Goal: Task Accomplishment & Management: Use online tool/utility

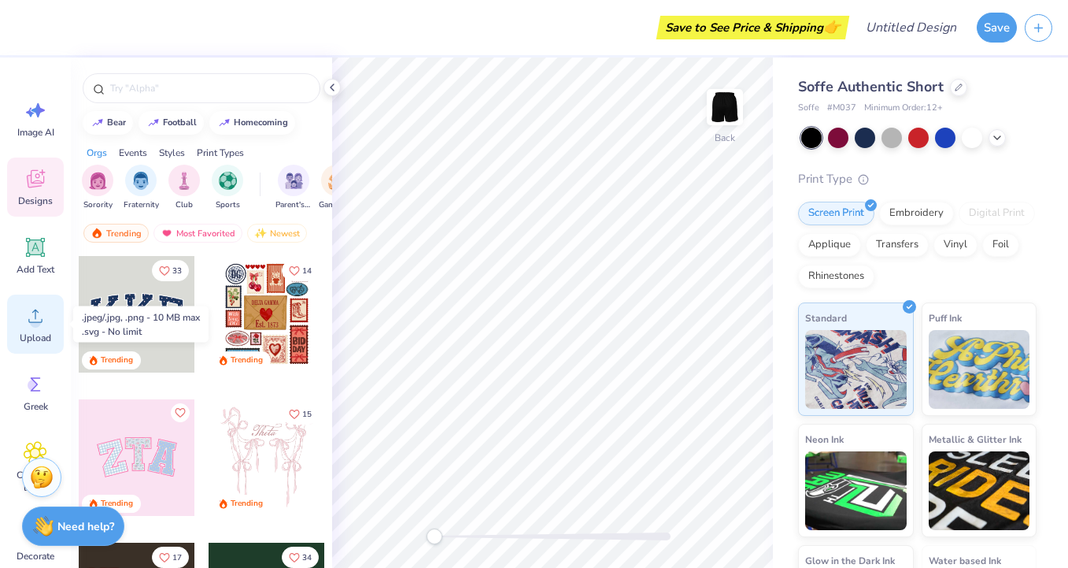
click at [33, 300] on div "Upload" at bounding box center [35, 323] width 57 height 59
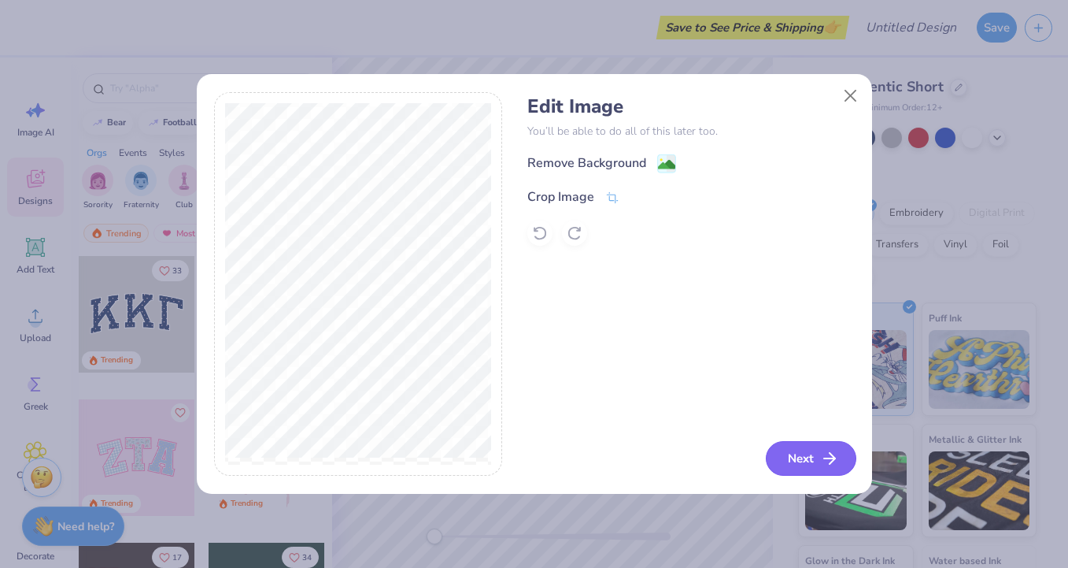
click at [793, 459] on button "Next" at bounding box center [811, 458] width 91 height 35
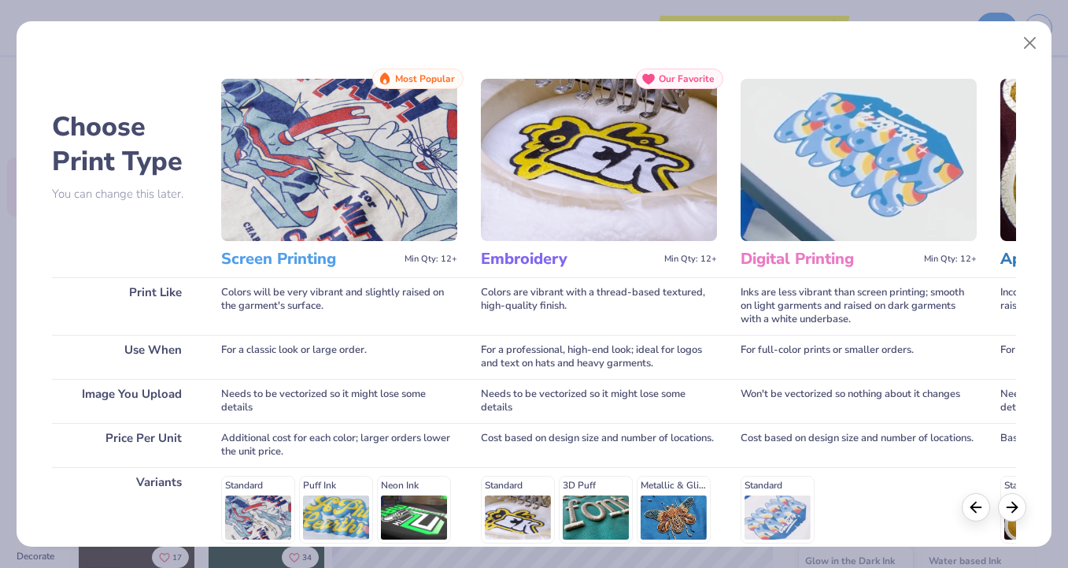
click at [353, 219] on img at bounding box center [339, 160] width 236 height 162
click at [292, 260] on h3 "Screen Printing" at bounding box center [309, 259] width 177 height 20
click at [360, 173] on img at bounding box center [339, 160] width 236 height 162
click at [263, 498] on div "Standard Puff Ink Neon Ink Metallic & Glitter Ink Glow in the Dark Ink Water ba…" at bounding box center [339, 544] width 236 height 139
click at [1014, 498] on icon at bounding box center [1012, 504] width 17 height 17
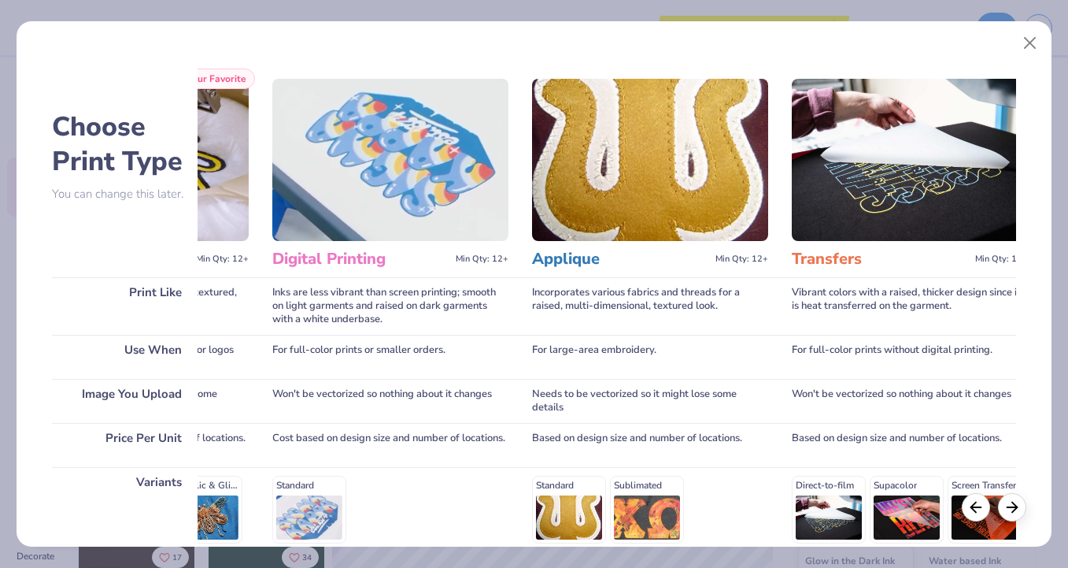
scroll to position [0, 482]
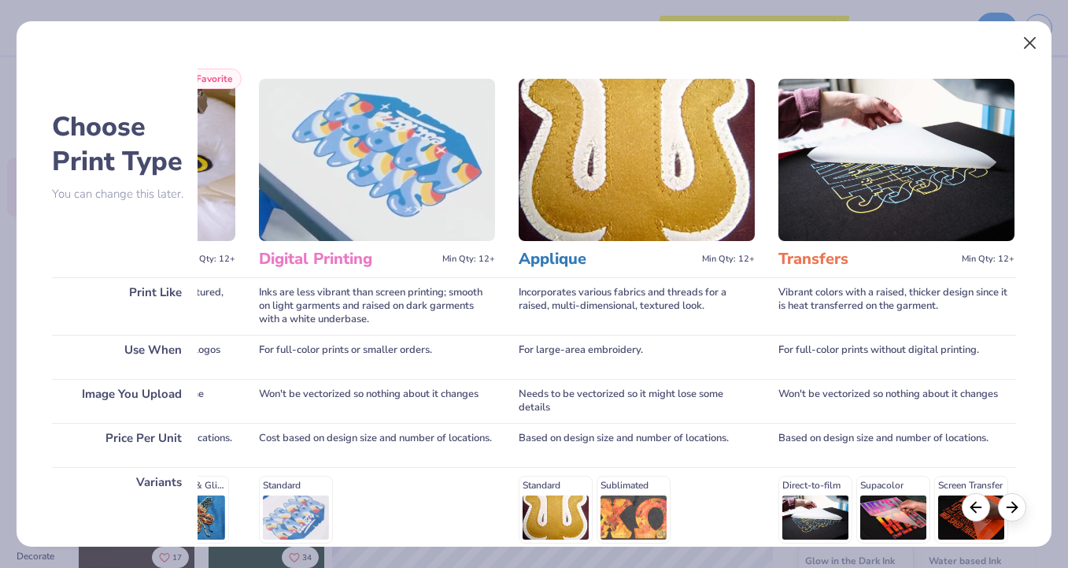
click at [1030, 43] on button "Close" at bounding box center [1030, 43] width 30 height 30
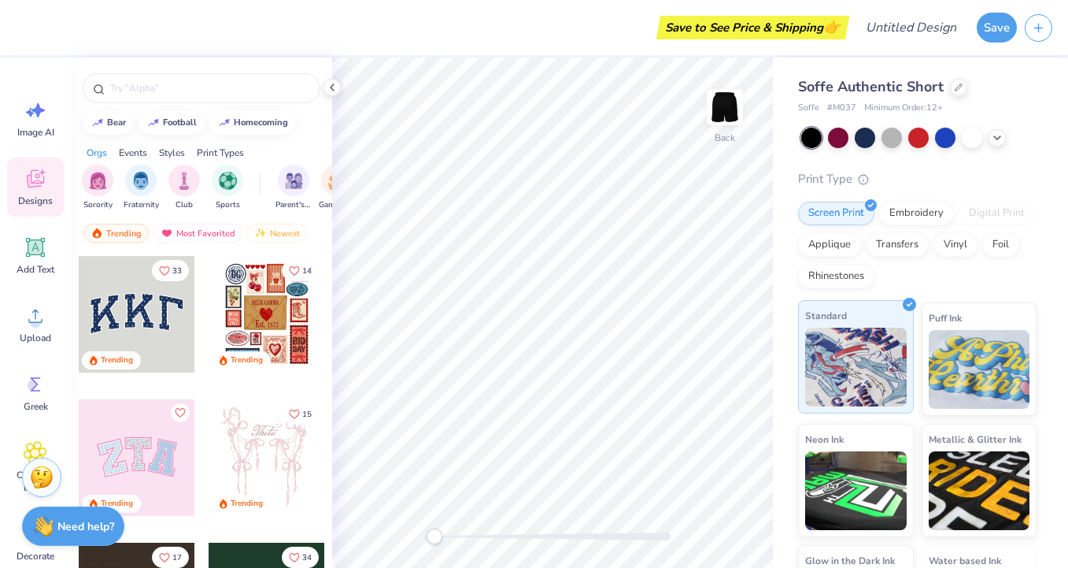
click at [872, 379] on img at bounding box center [856, 366] width 102 height 79
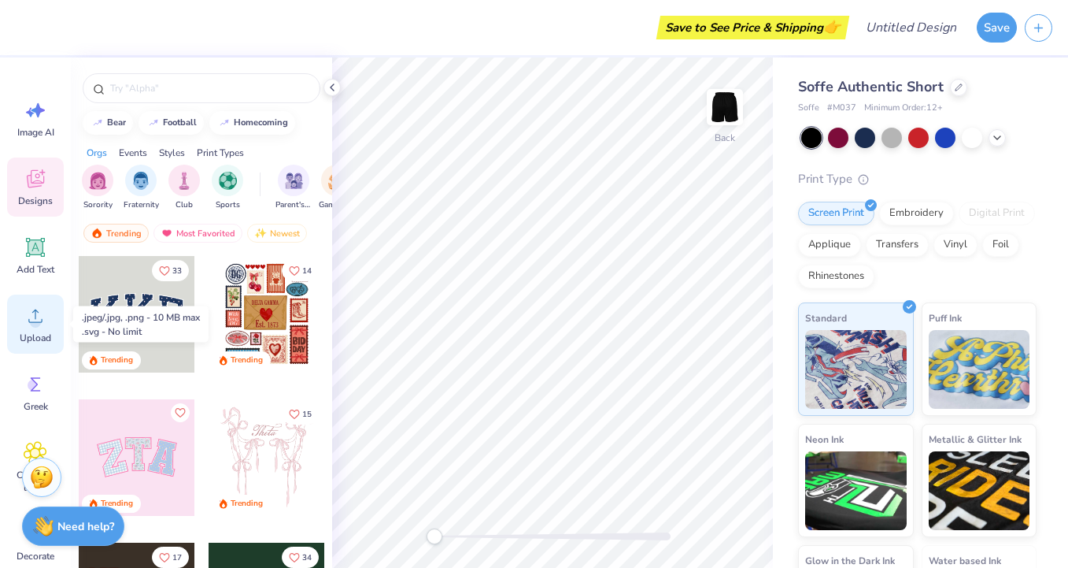
click at [34, 320] on circle at bounding box center [35, 321] width 11 height 11
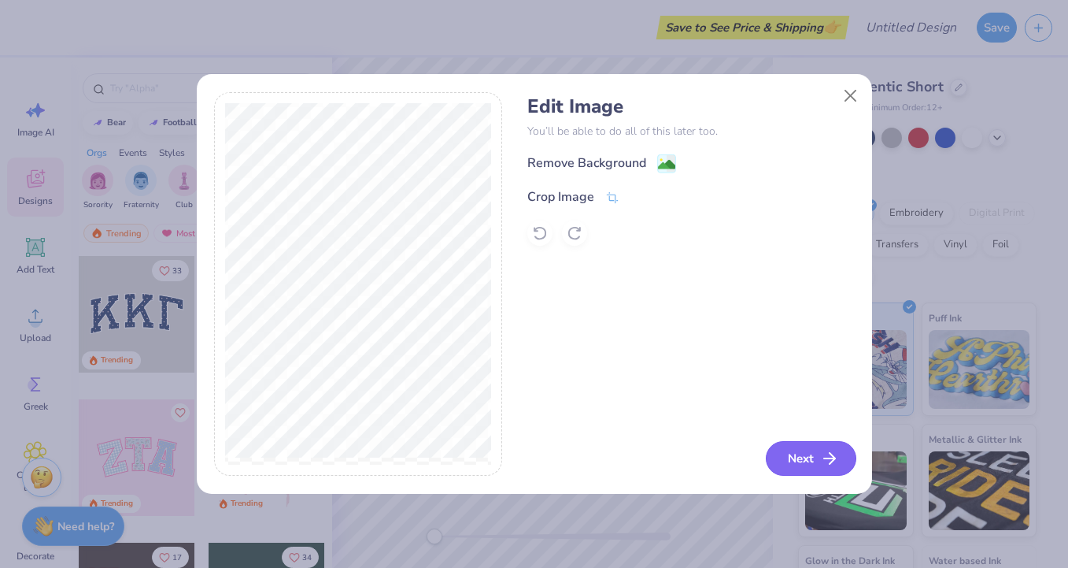
click at [798, 462] on button "Next" at bounding box center [811, 458] width 91 height 35
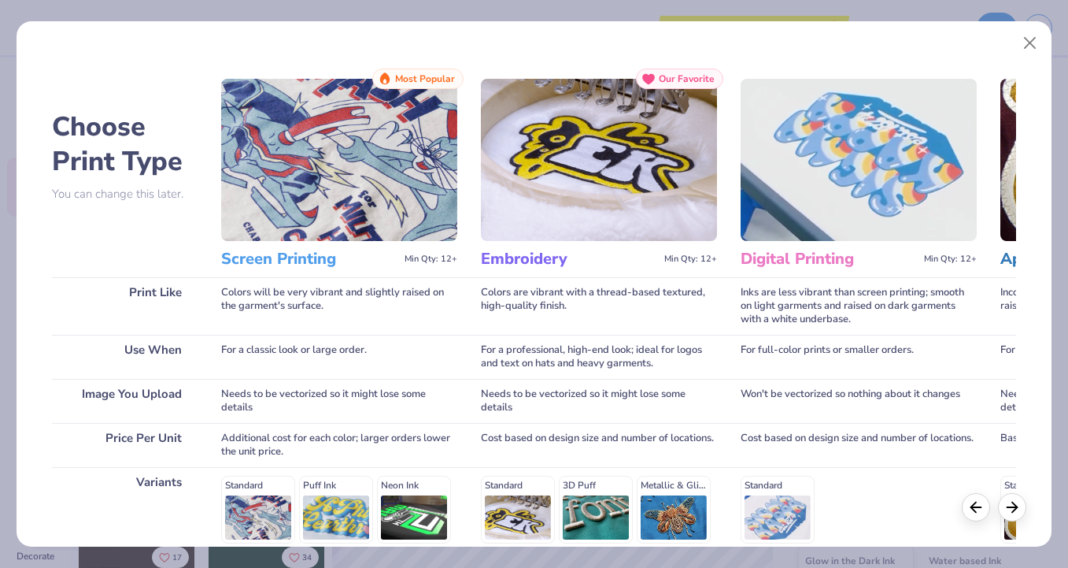
click at [620, 193] on img at bounding box center [599, 160] width 236 height 162
click at [534, 264] on h3 "Embroidery" at bounding box center [569, 259] width 177 height 20
click at [437, 81] on span "Most Popular" at bounding box center [425, 78] width 60 height 11
click at [152, 187] on p "You can change this later." at bounding box center [125, 193] width 146 height 13
click at [279, 505] on div "Standard Puff Ink Neon Ink Metallic & Glitter Ink Glow in the Dark Ink Water ba…" at bounding box center [339, 544] width 236 height 139
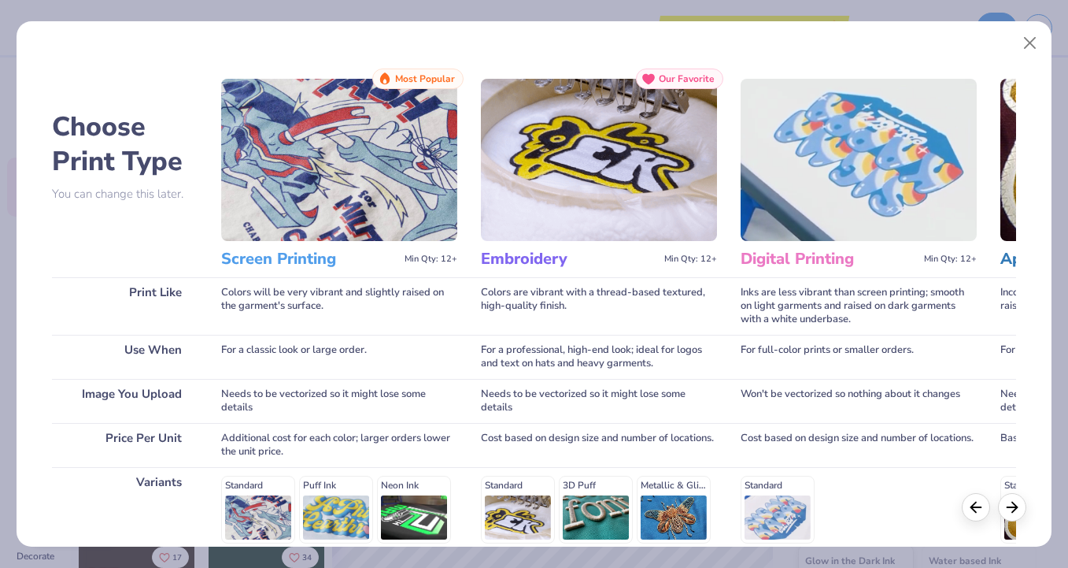
click at [1026, 519] on div at bounding box center [994, 507] width 65 height 28
click at [1018, 516] on div at bounding box center [1012, 504] width 28 height 28
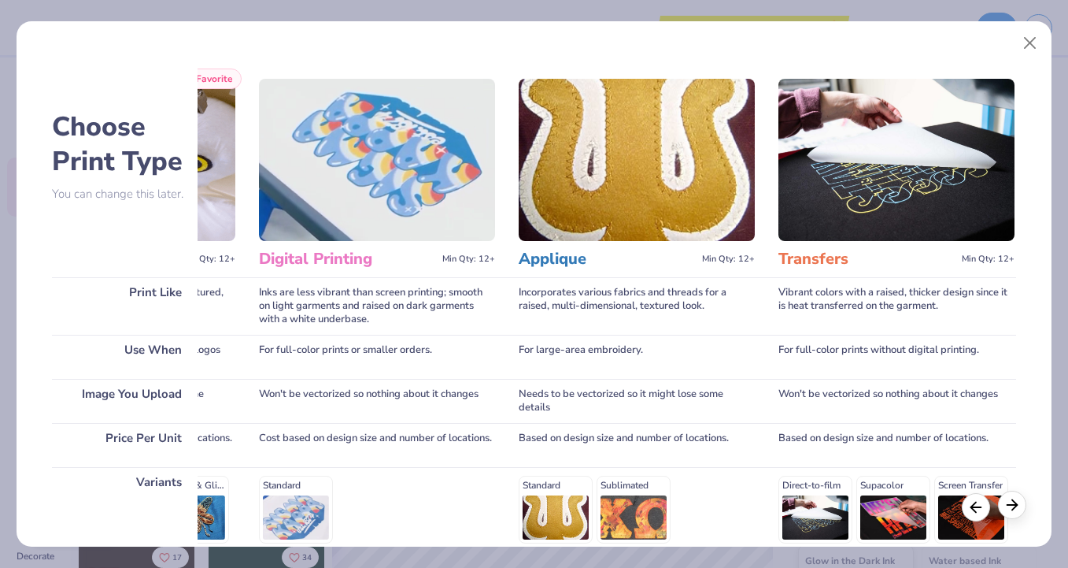
click at [1011, 513] on div at bounding box center [1012, 504] width 28 height 28
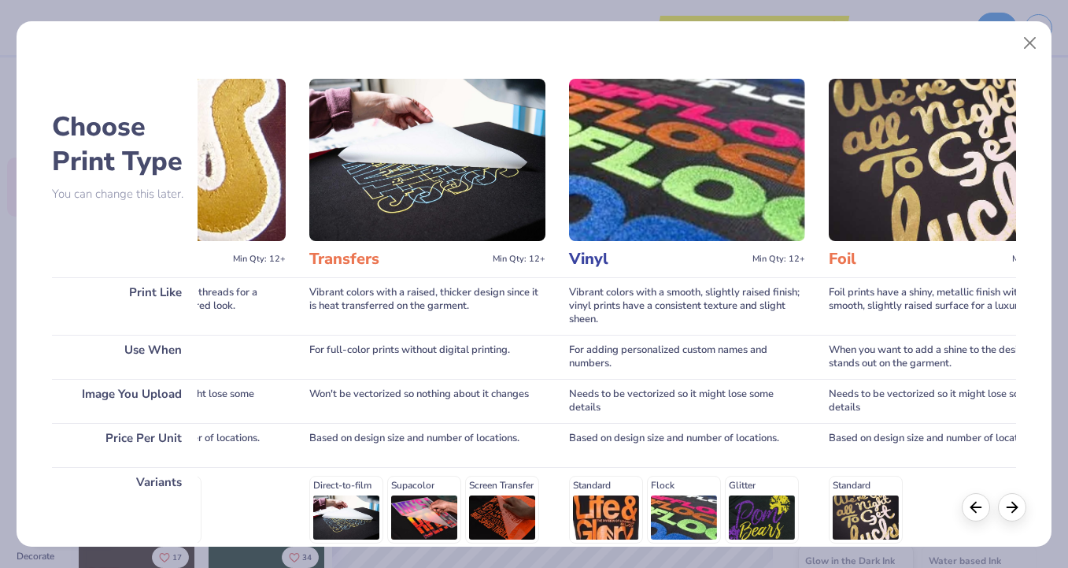
scroll to position [0, 964]
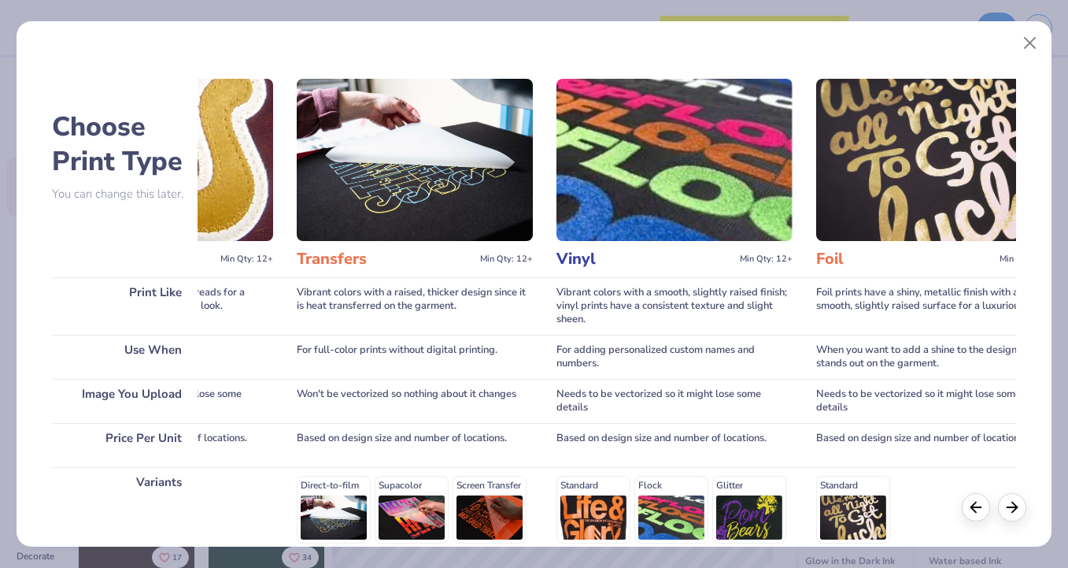
click at [824, 258] on h3 "Foil" at bounding box center [904, 259] width 177 height 20
click at [845, 529] on div "Standard" at bounding box center [934, 508] width 236 height 67
click at [705, 505] on div "Standard Flock Glitter Holographic" at bounding box center [675, 544] width 236 height 139
click at [516, 502] on div "Direct-to-film Supacolor Screen Transfer" at bounding box center [415, 508] width 236 height 67
click at [350, 494] on div "Direct-to-film Supacolor Screen Transfer" at bounding box center [415, 508] width 236 height 67
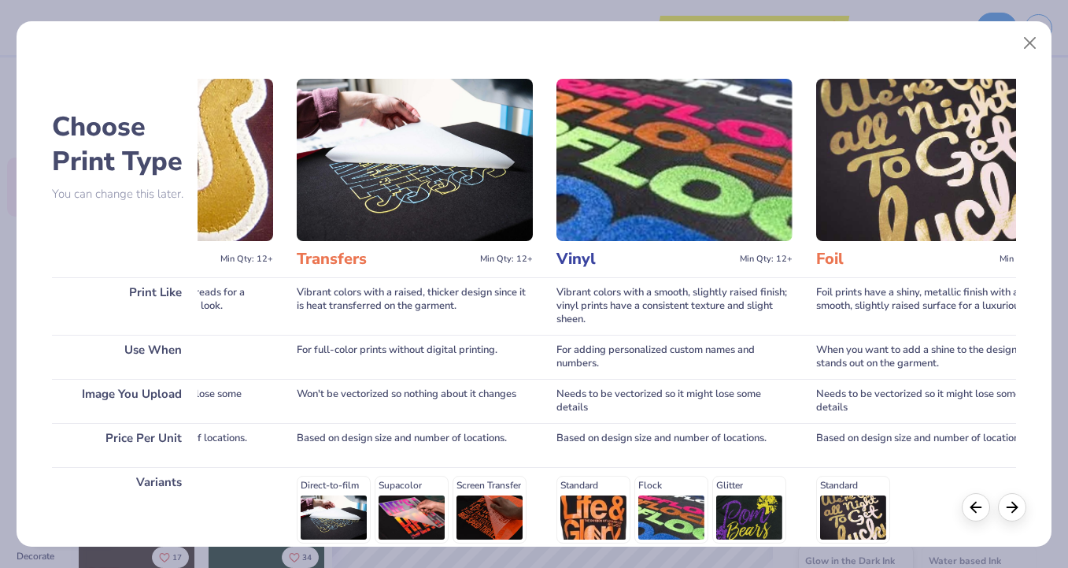
click at [350, 494] on div "Direct-to-film Supacolor Screen Transfer" at bounding box center [415, 508] width 236 height 67
click at [243, 498] on div "Standard Sublimated" at bounding box center [155, 508] width 236 height 67
click at [1028, 38] on button "Close" at bounding box center [1030, 43] width 30 height 30
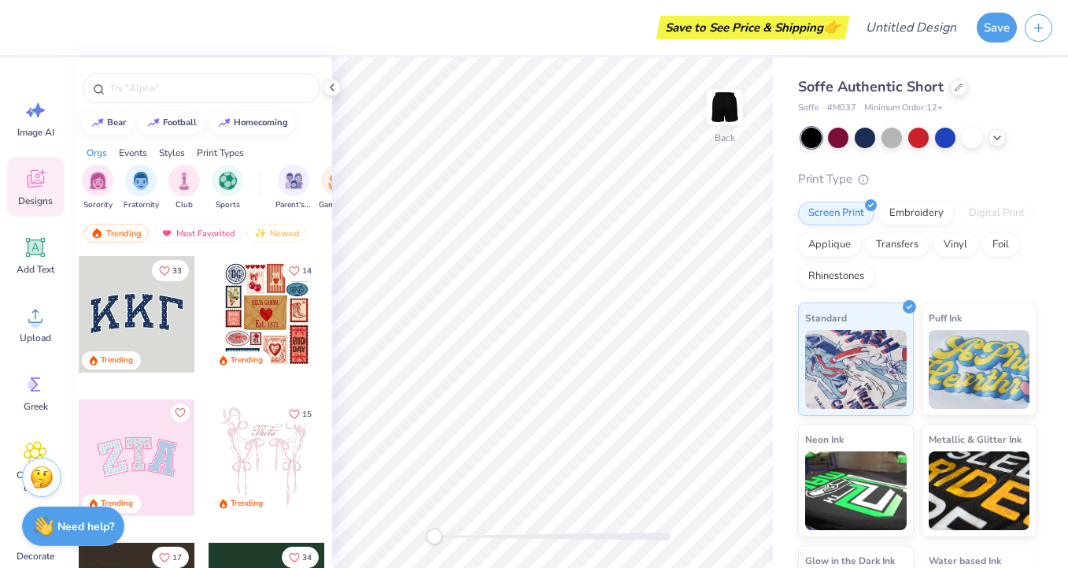
click at [288, 327] on div at bounding box center [267, 314] width 117 height 117
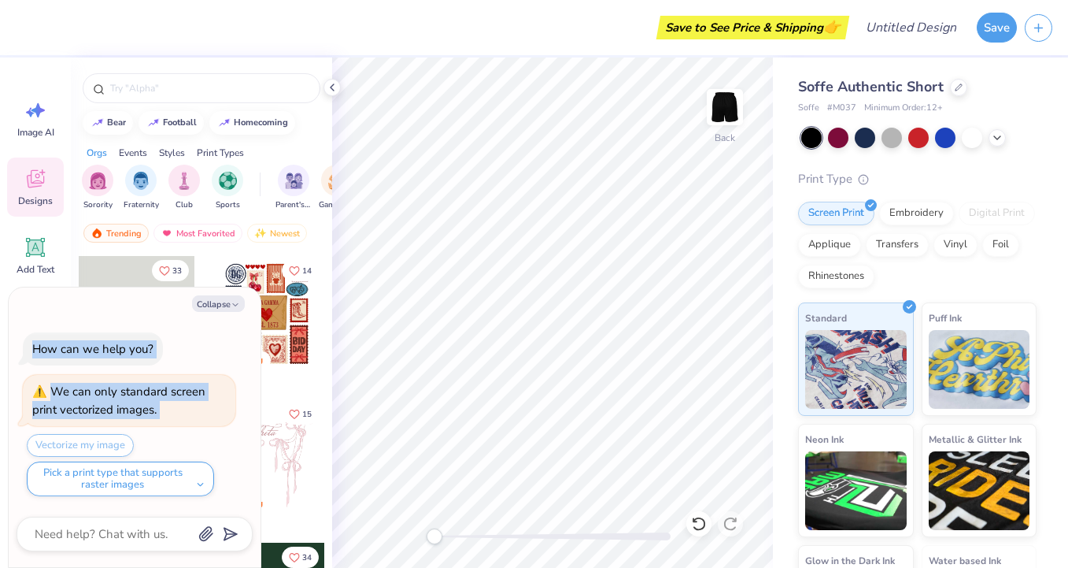
drag, startPoint x: 172, startPoint y: 304, endPoint x: 168, endPoint y: 435, distance: 131.6
click at [168, 435] on div "Collapse How can we help you? We can only standard screen print vectorized imag…" at bounding box center [135, 427] width 252 height 280
click at [235, 311] on button "Collapse" at bounding box center [218, 303] width 53 height 17
type textarea "x"
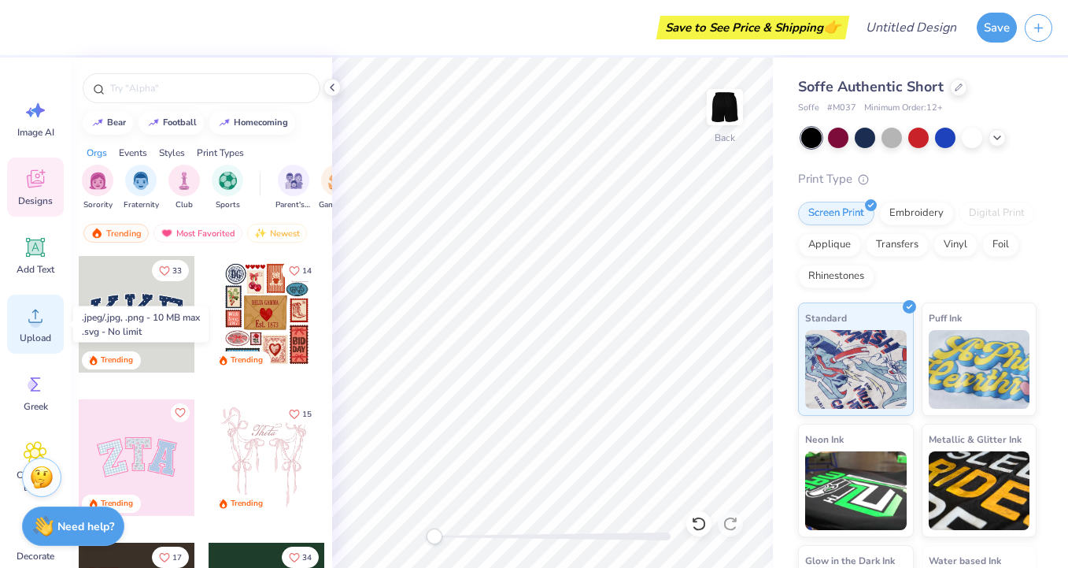
click at [37, 314] on icon at bounding box center [36, 316] width 24 height 24
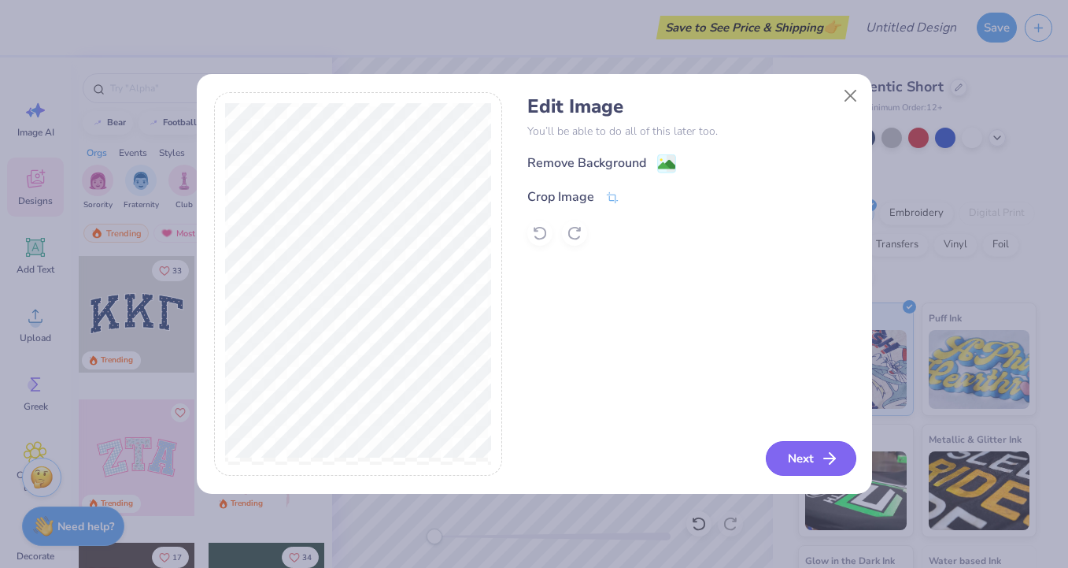
click at [790, 457] on button "Next" at bounding box center [811, 458] width 91 height 35
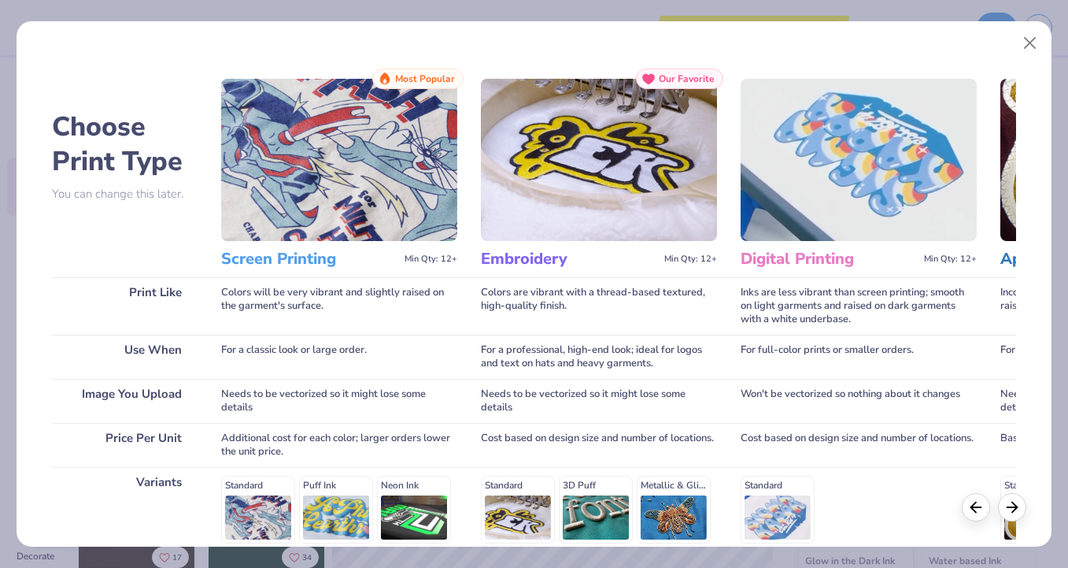
click at [379, 209] on img at bounding box center [339, 160] width 236 height 162
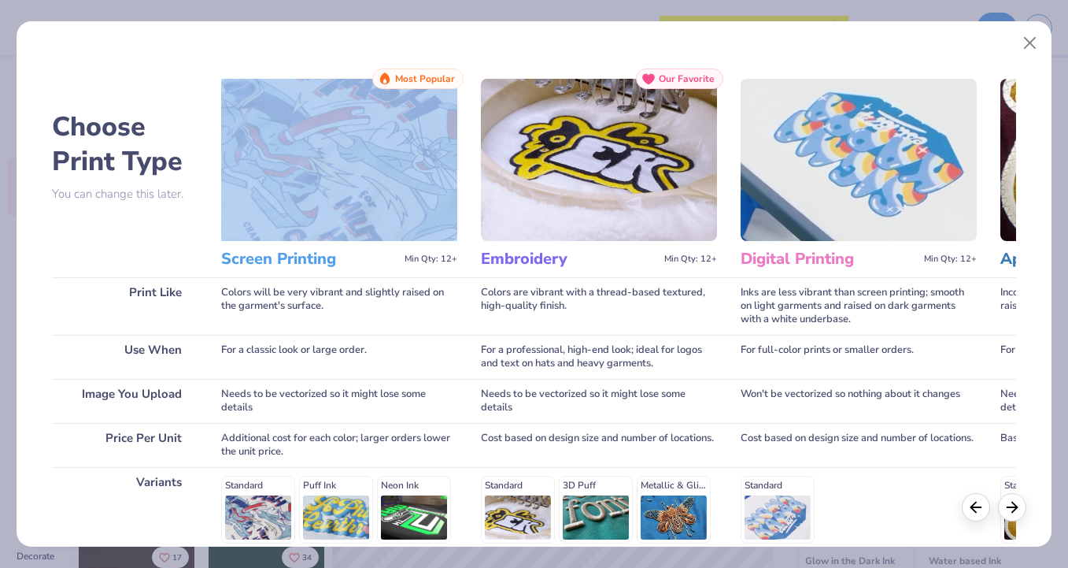
click at [379, 209] on img at bounding box center [339, 160] width 236 height 162
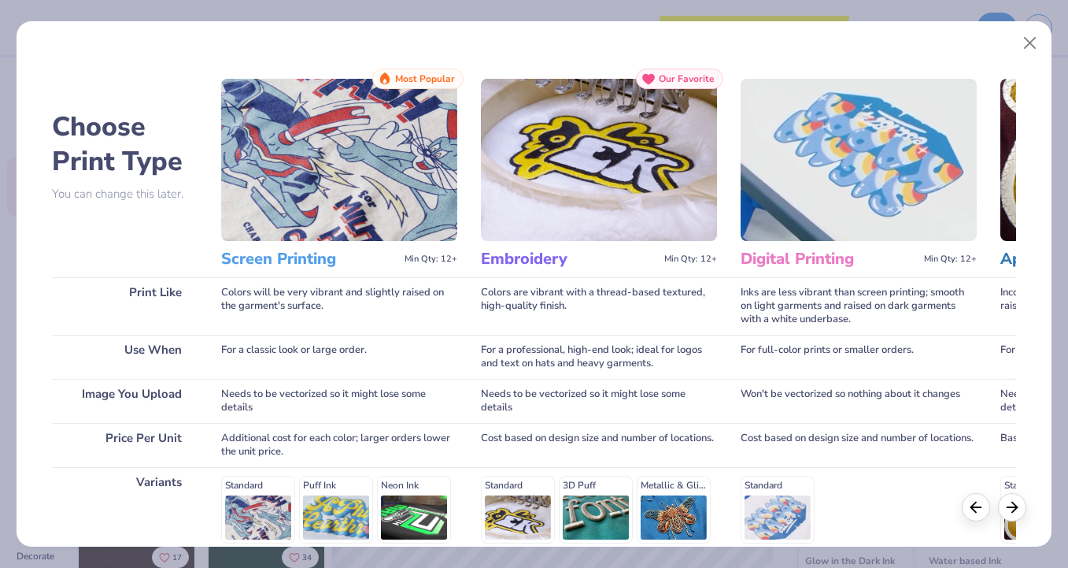
click at [325, 264] on h3 "Screen Printing" at bounding box center [309, 259] width 177 height 20
click at [353, 378] on div "For a classic look or large order." at bounding box center [339, 357] width 236 height 44
click at [1024, 512] on div at bounding box center [994, 507] width 65 height 28
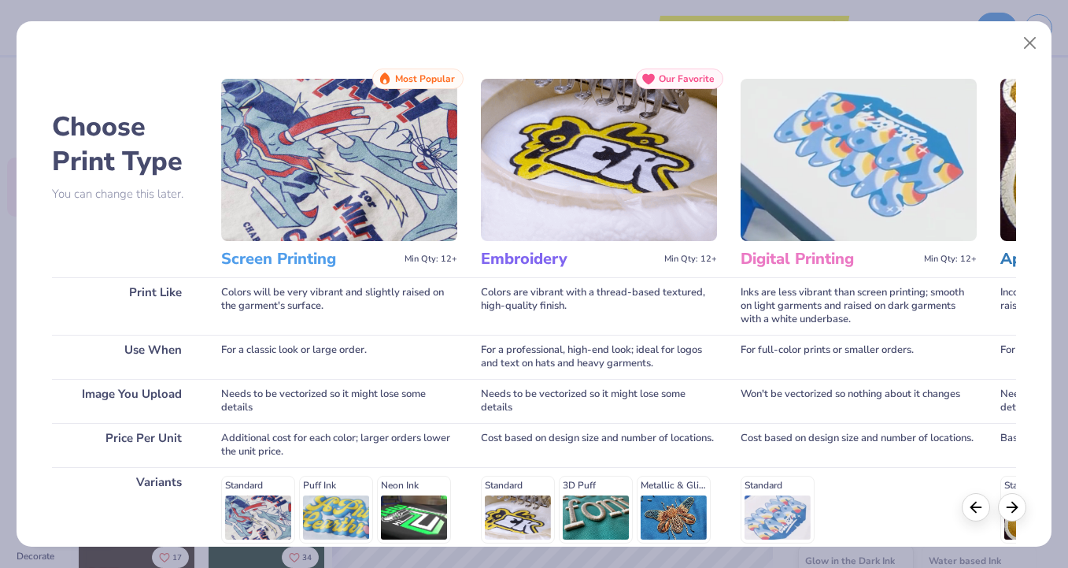
click at [1024, 512] on div at bounding box center [994, 507] width 65 height 28
click at [1024, 512] on div at bounding box center [1012, 507] width 28 height 28
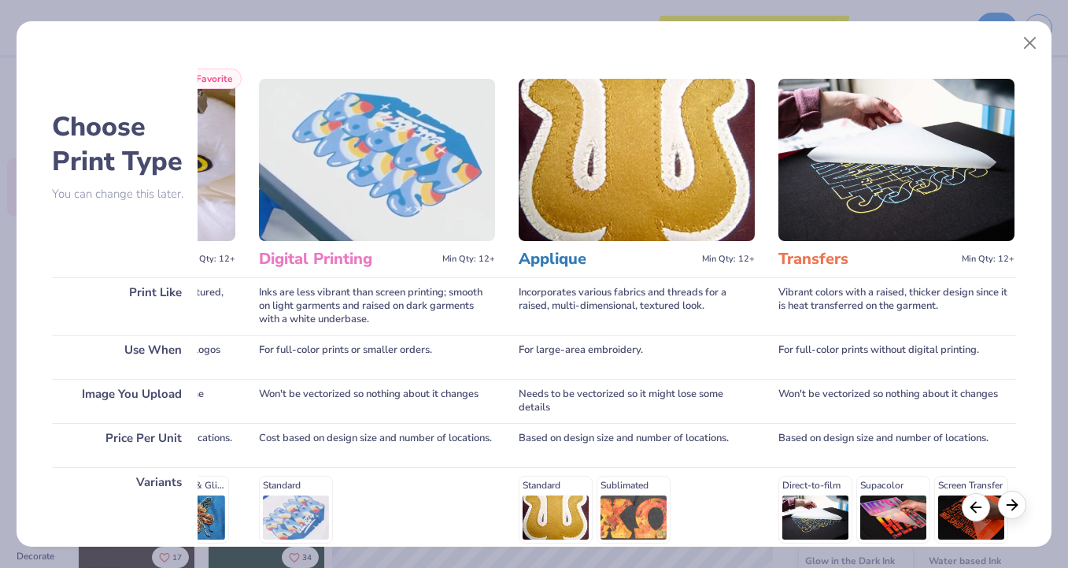
click at [1016, 512] on icon at bounding box center [1012, 504] width 17 height 17
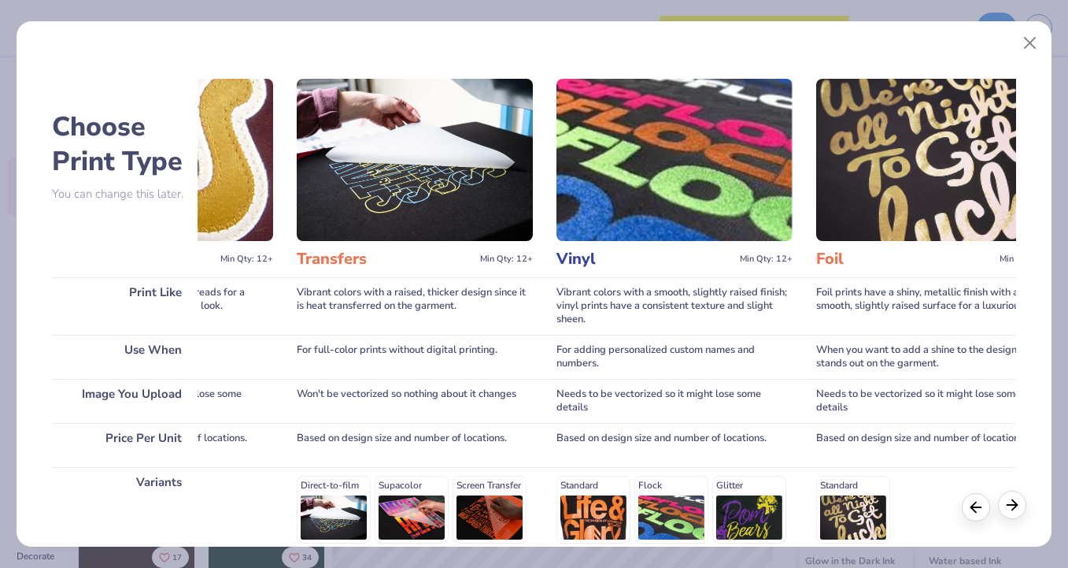
click at [1016, 512] on icon at bounding box center [1012, 504] width 17 height 17
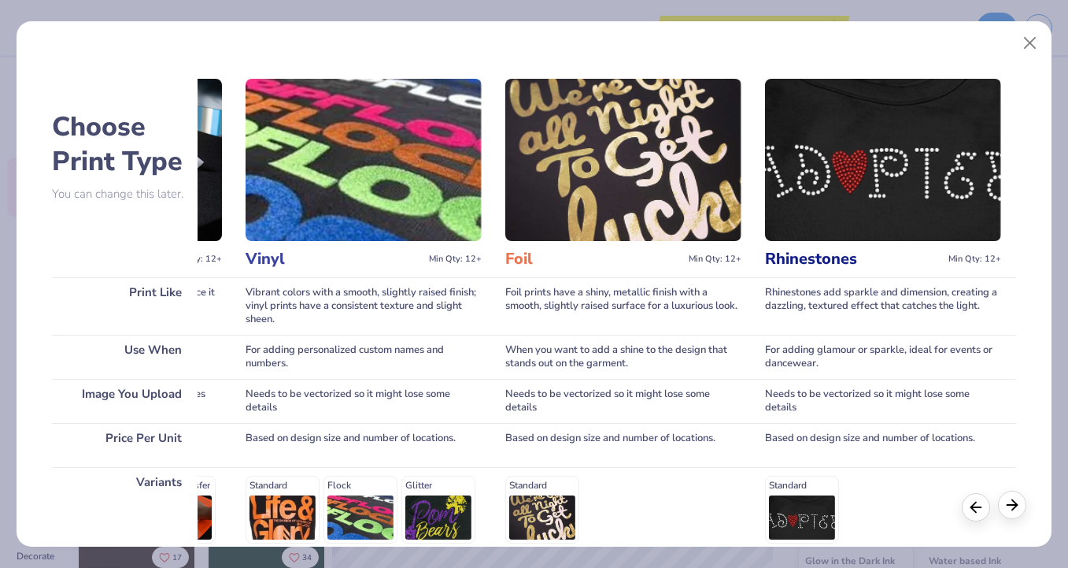
scroll to position [0, 1284]
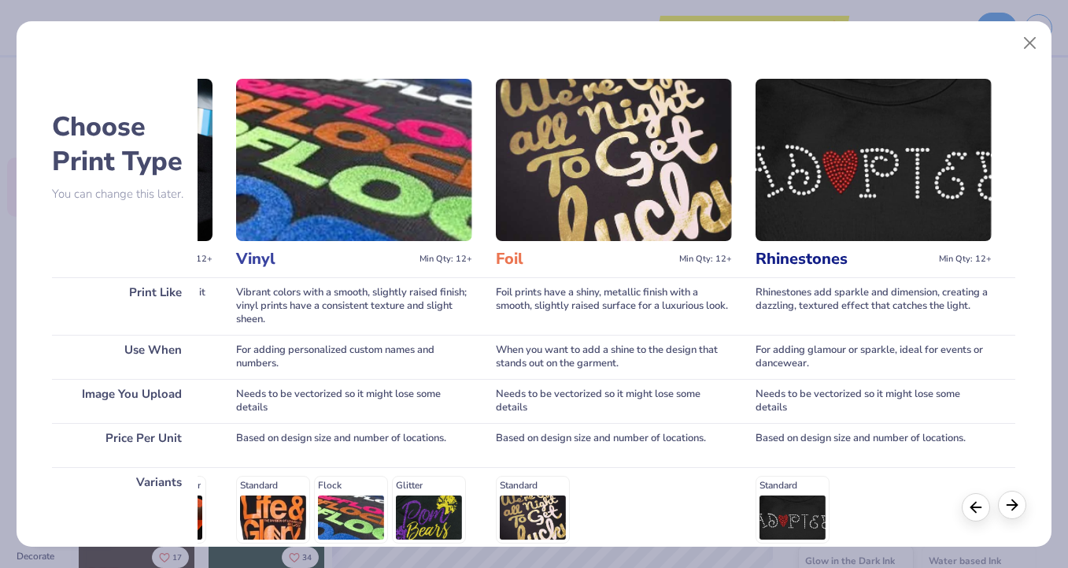
click at [1016, 512] on icon at bounding box center [1012, 504] width 17 height 17
click at [811, 506] on div "Standard" at bounding box center [874, 508] width 236 height 67
click at [541, 512] on div "Standard" at bounding box center [614, 508] width 236 height 67
click at [584, 438] on div "Based on design size and number of locations." at bounding box center [614, 445] width 236 height 44
click at [972, 506] on icon at bounding box center [975, 504] width 17 height 17
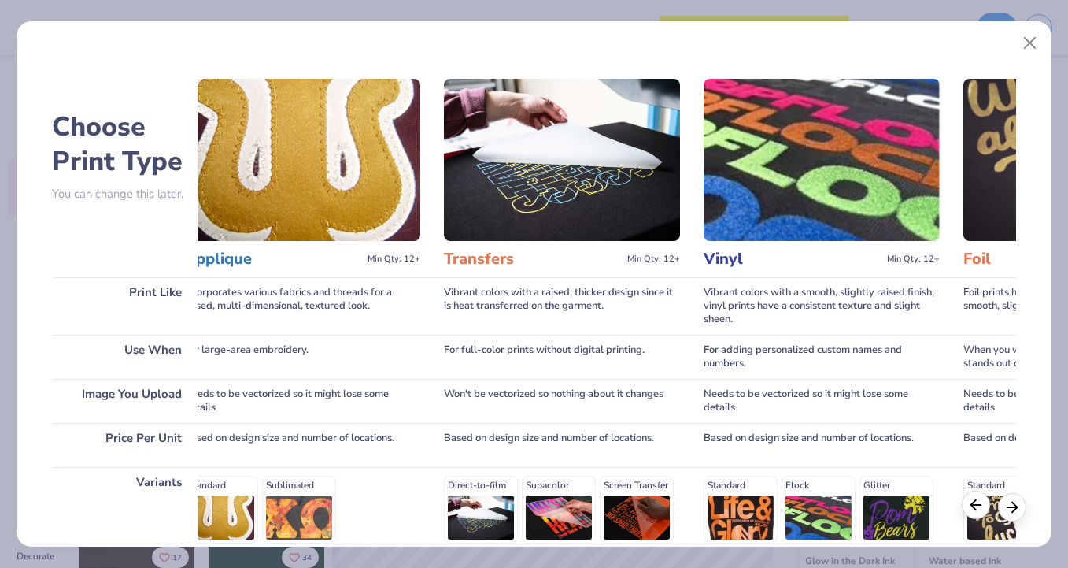
click at [972, 506] on polyline at bounding box center [973, 504] width 5 height 10
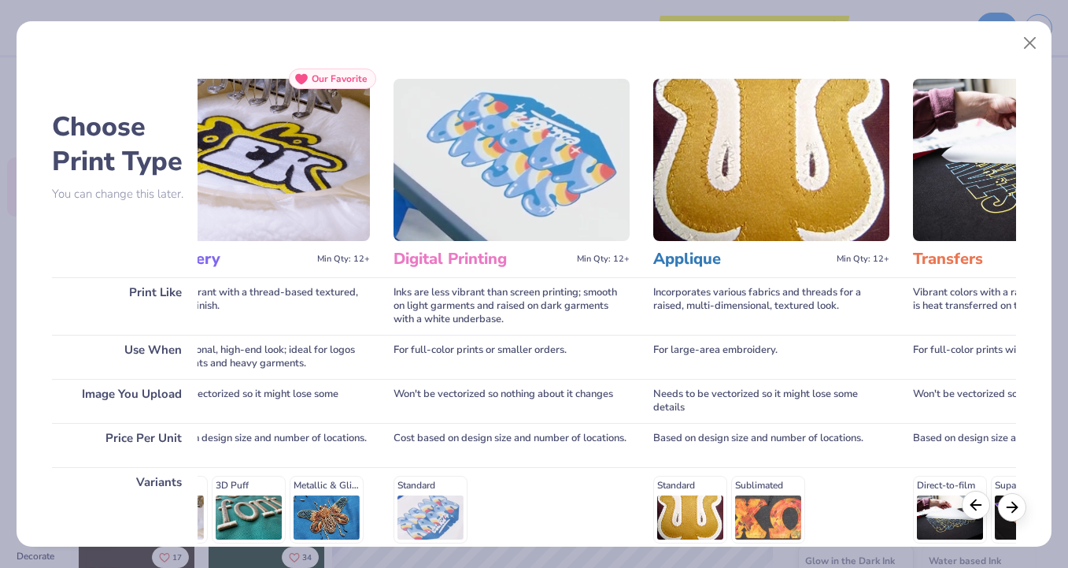
click at [972, 506] on polyline at bounding box center [973, 504] width 5 height 10
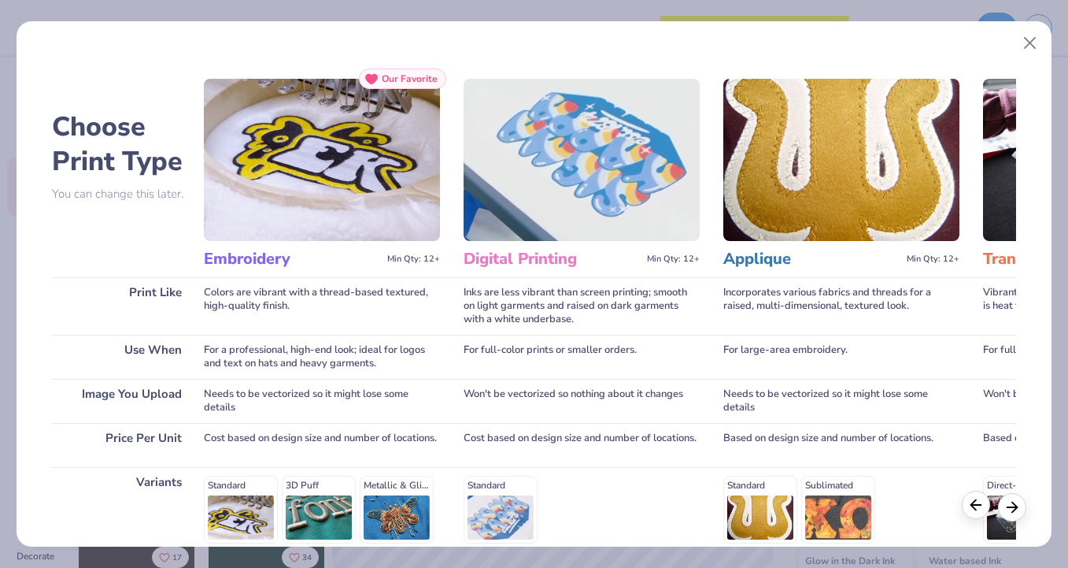
scroll to position [0, 0]
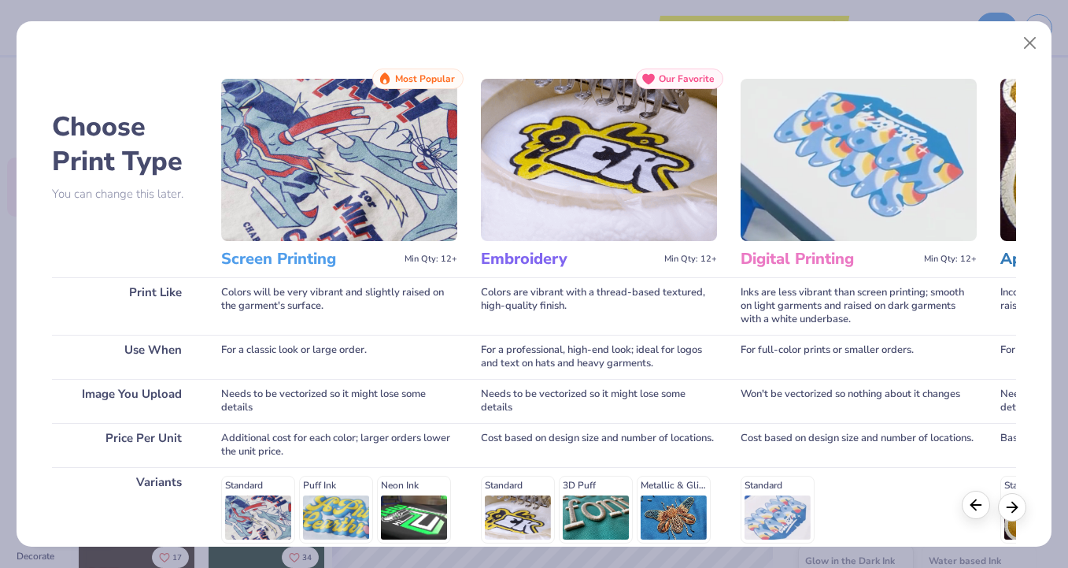
click at [972, 506] on polyline at bounding box center [973, 504] width 5 height 10
click at [450, 481] on div "Standard Puff Ink Neon Ink Metallic & Glitter Ink Glow in the Dark Ink Water ba…" at bounding box center [339, 544] width 236 height 139
click at [235, 252] on h3 "Screen Printing" at bounding box center [309, 259] width 177 height 20
click at [235, 260] on h3 "Screen Printing" at bounding box center [309, 259] width 177 height 20
click at [402, 83] on span "Most Popular" at bounding box center [425, 78] width 60 height 11
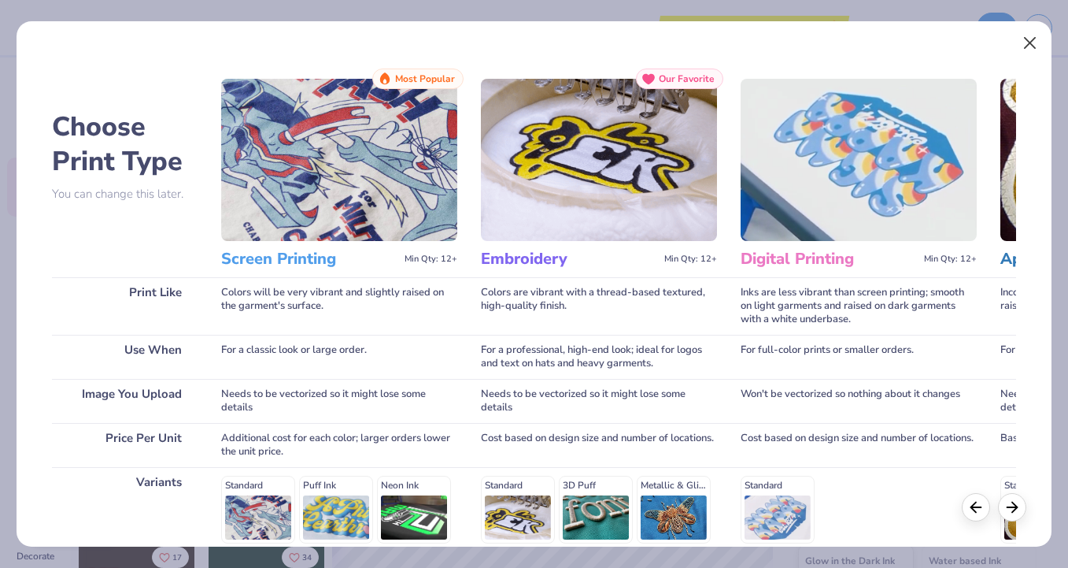
click at [1024, 37] on button "Close" at bounding box center [1030, 43] width 30 height 30
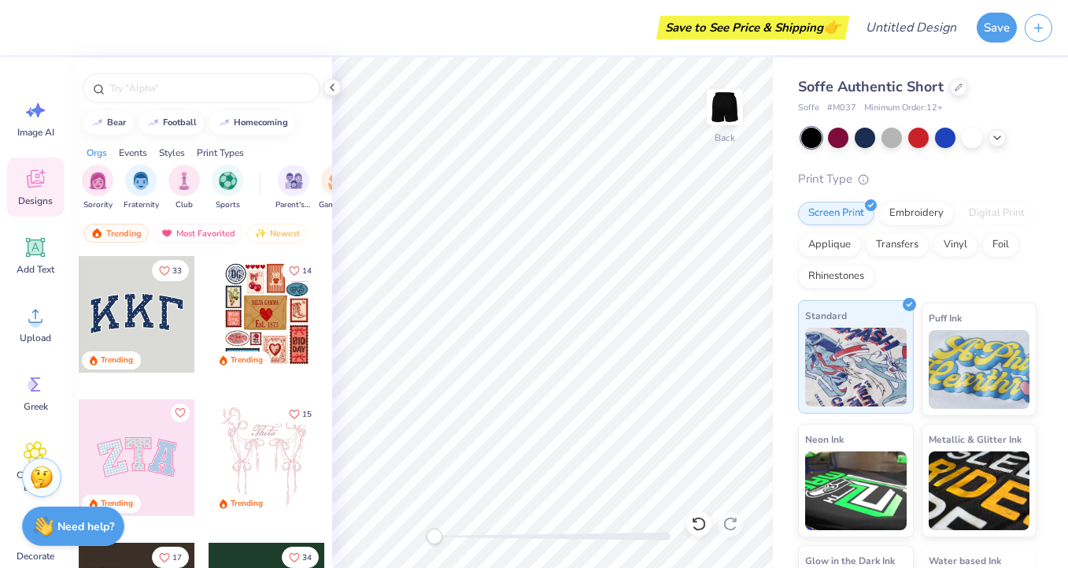
click at [900, 353] on img at bounding box center [856, 366] width 102 height 79
click at [927, 210] on div "Embroidery" at bounding box center [916, 211] width 75 height 24
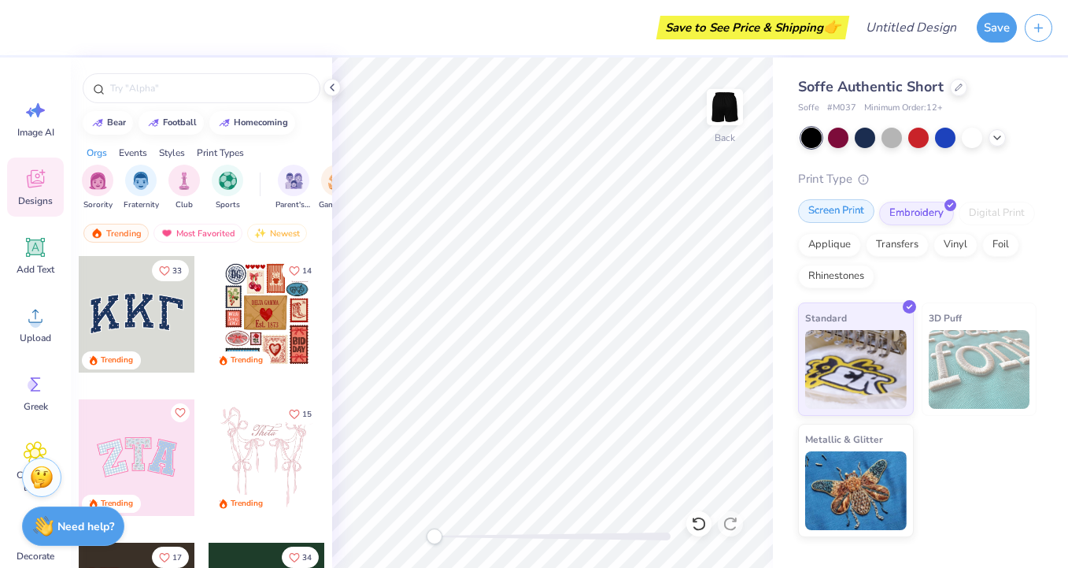
click at [860, 216] on div "Screen Print" at bounding box center [836, 211] width 76 height 24
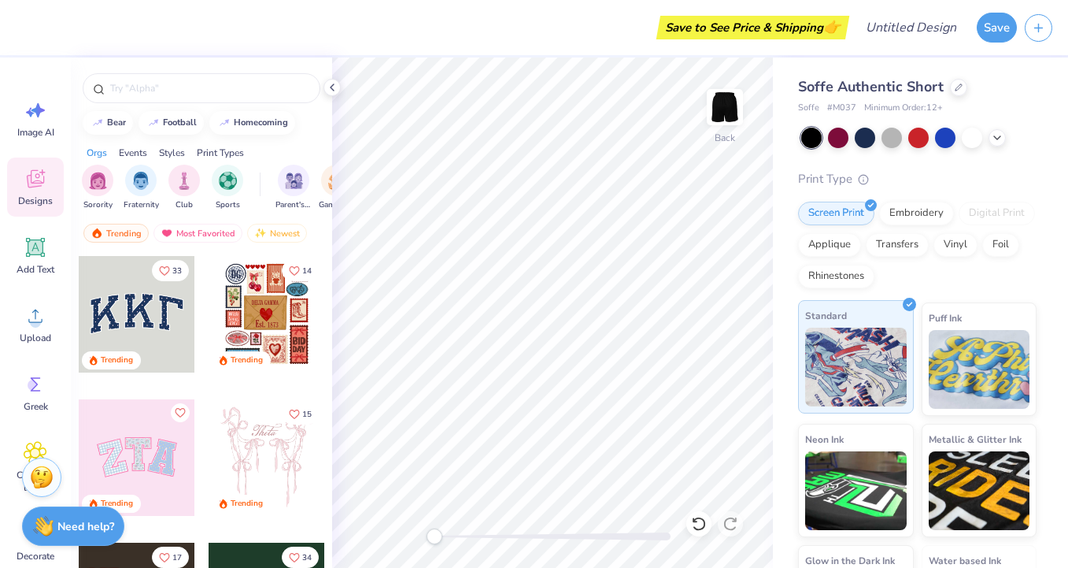
click at [904, 402] on img at bounding box center [856, 366] width 102 height 79
click at [946, 281] on div "Screen Print Embroidery Digital Print Applique Transfers Vinyl Foil Rhinestones" at bounding box center [917, 245] width 239 height 87
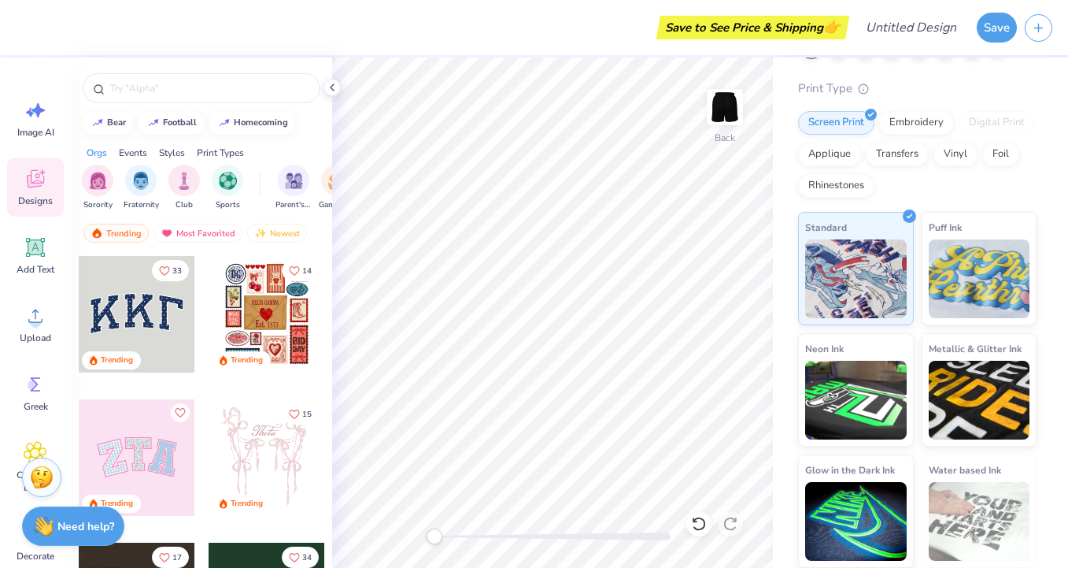
scroll to position [90, 0]
click at [920, 156] on div "Transfers" at bounding box center [897, 153] width 63 height 24
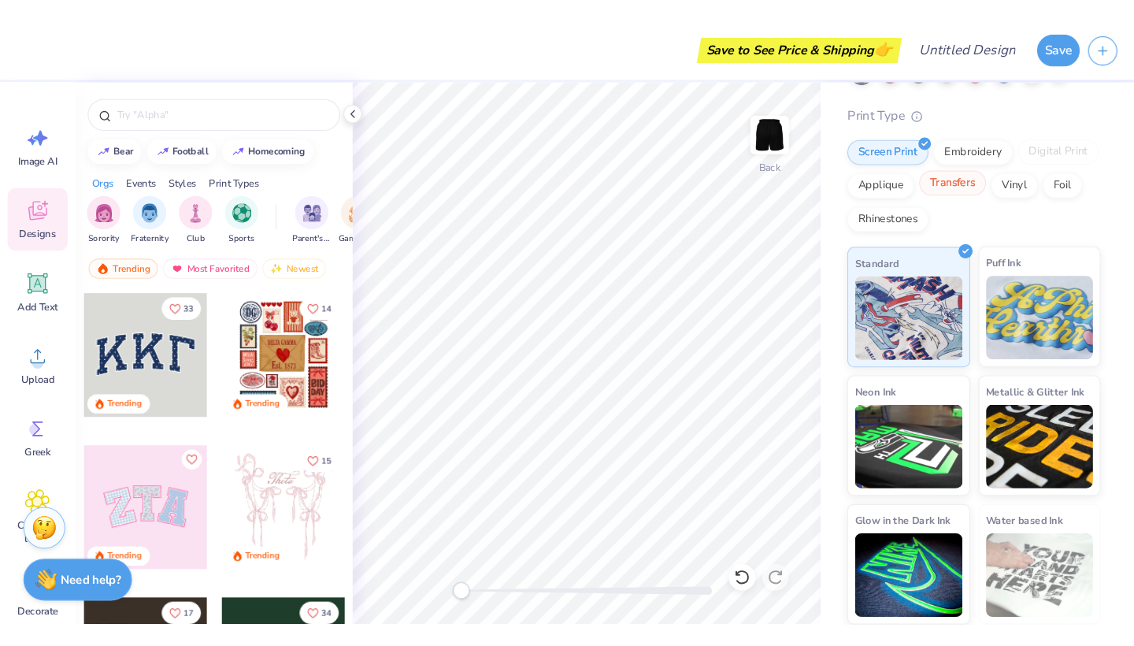
scroll to position [0, 0]
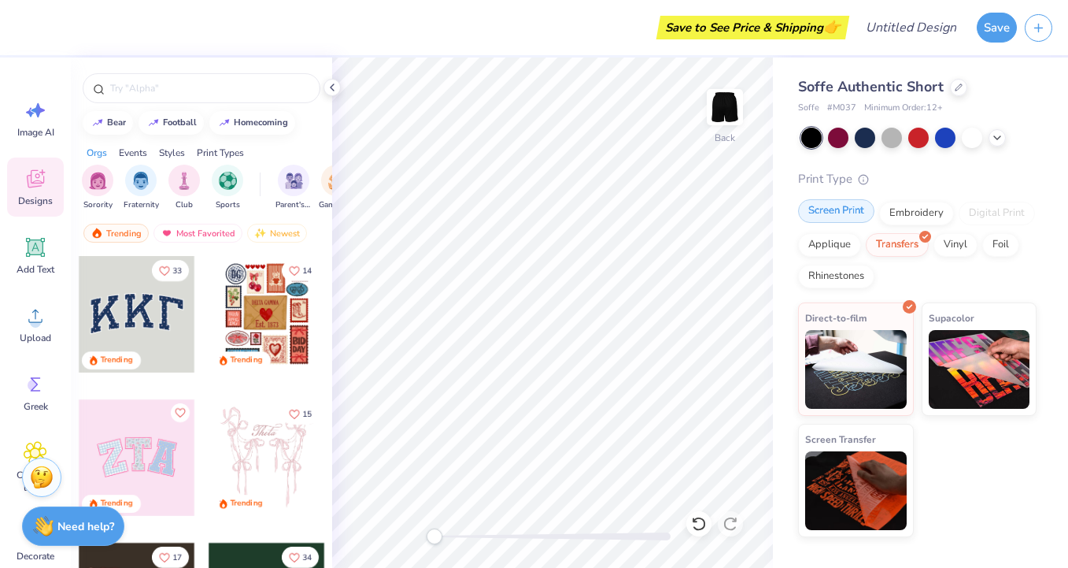
click at [829, 209] on div "Screen Print" at bounding box center [836, 211] width 76 height 24
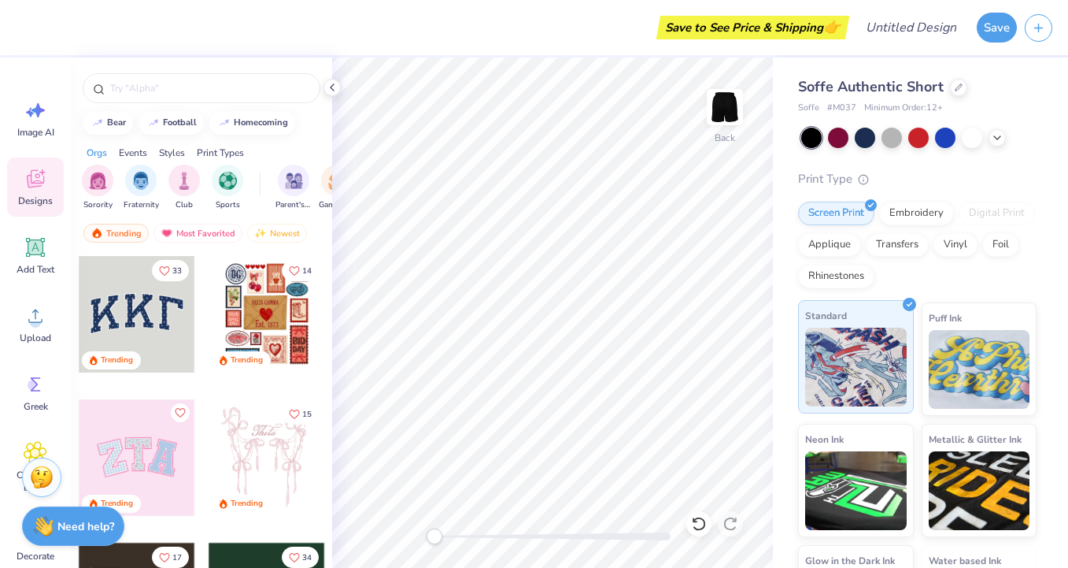
click at [839, 373] on img at bounding box center [856, 366] width 102 height 79
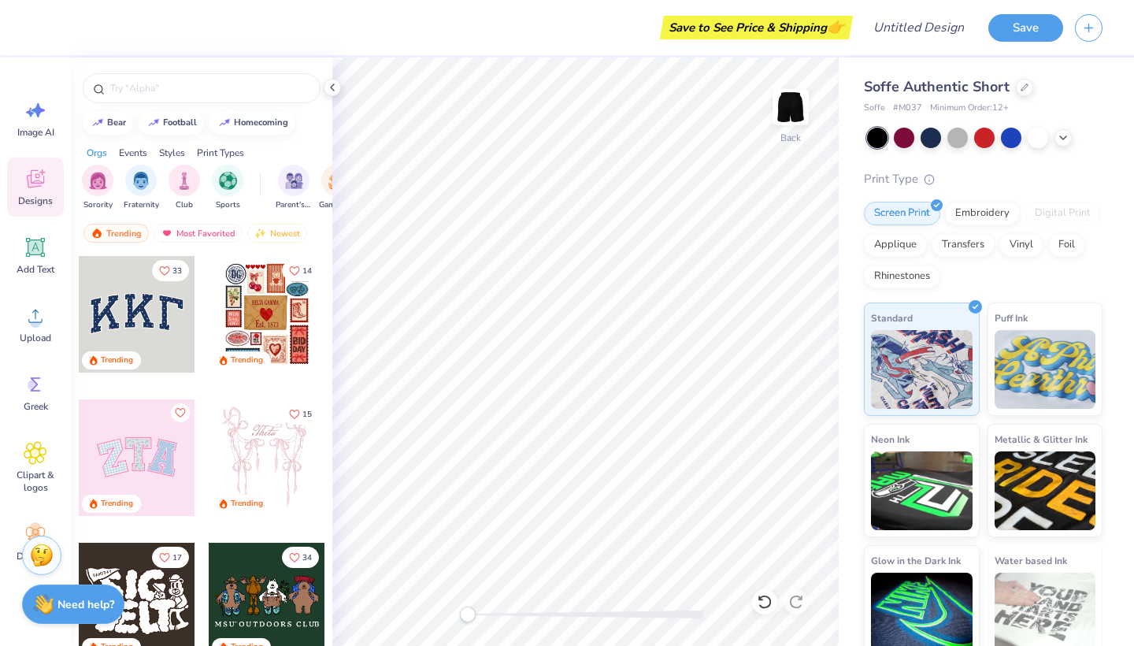
click at [72, 522] on div "33 Trending 14 Trending Trending 15 Trending 17 Trending 34 Trending 19 Trendin…" at bounding box center [201, 479] width 261 height 449
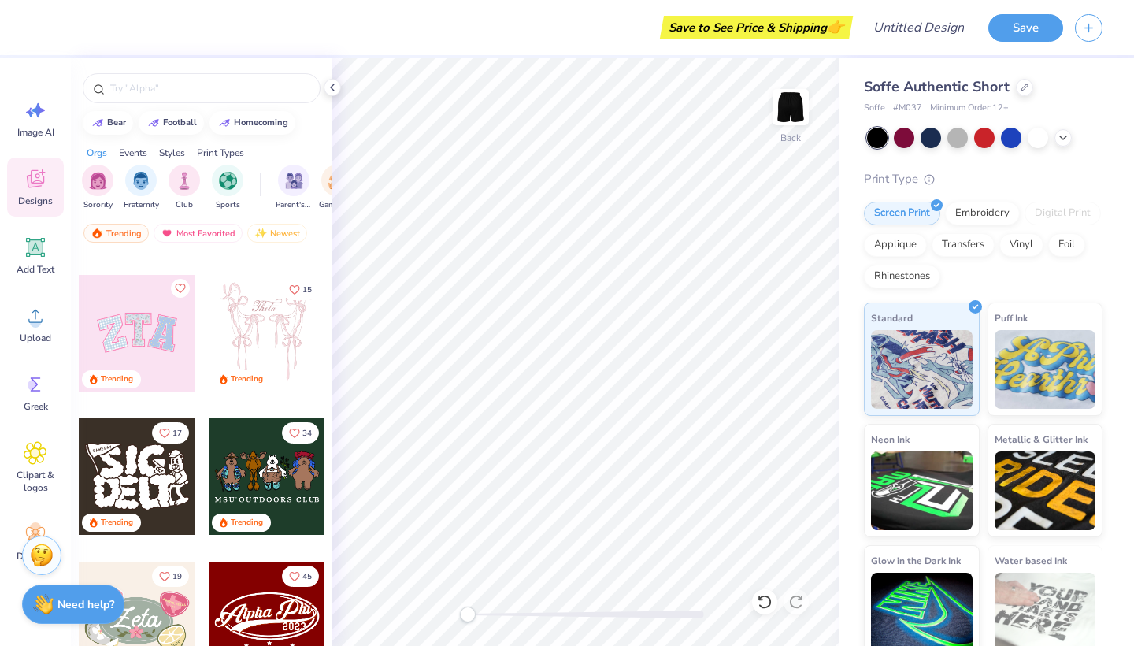
scroll to position [146, 0]
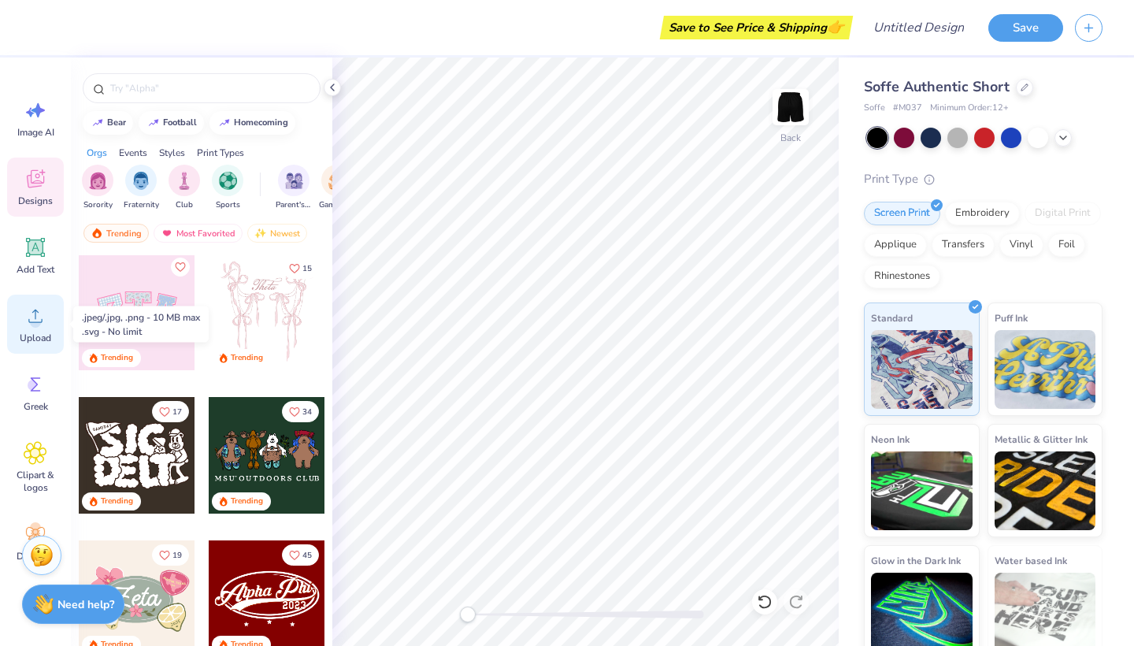
click at [35, 340] on span "Upload" at bounding box center [35, 337] width 31 height 13
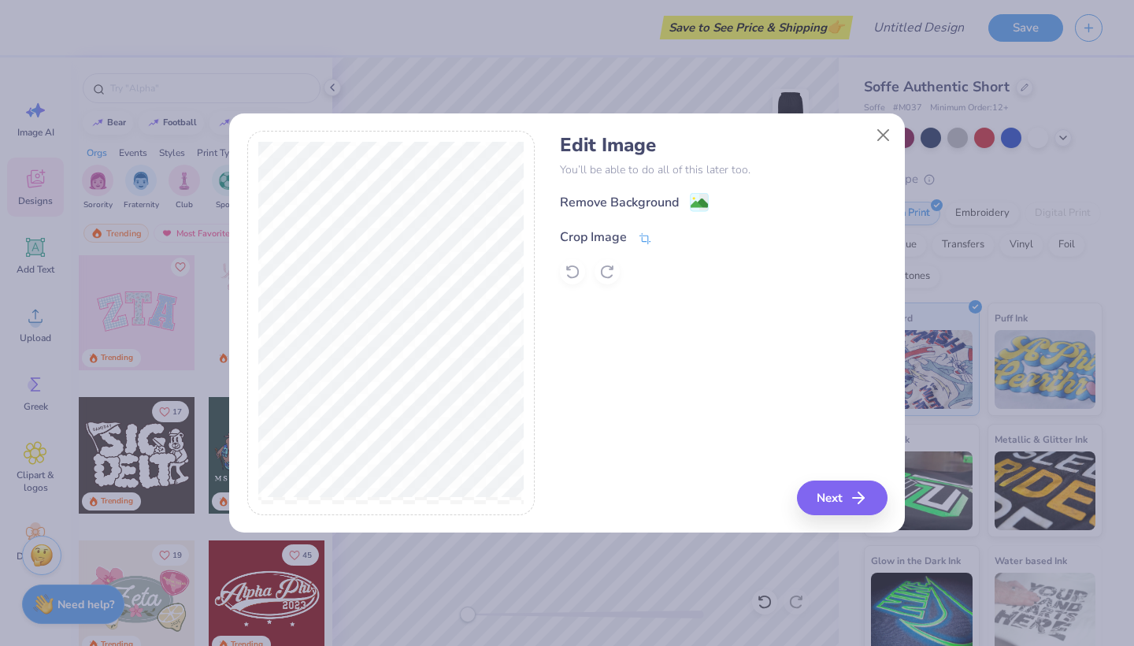
click at [643, 237] on icon at bounding box center [645, 238] width 14 height 14
click at [838, 494] on div "Edit Image You’ll be able to do all of this later too. Remove Background Crop I…" at bounding box center [723, 323] width 327 height 384
click at [660, 236] on div "Crop Image" at bounding box center [631, 235] width 142 height 19
click at [668, 236] on icon at bounding box center [671, 235] width 9 height 9
click at [847, 509] on button "Next" at bounding box center [844, 497] width 91 height 35
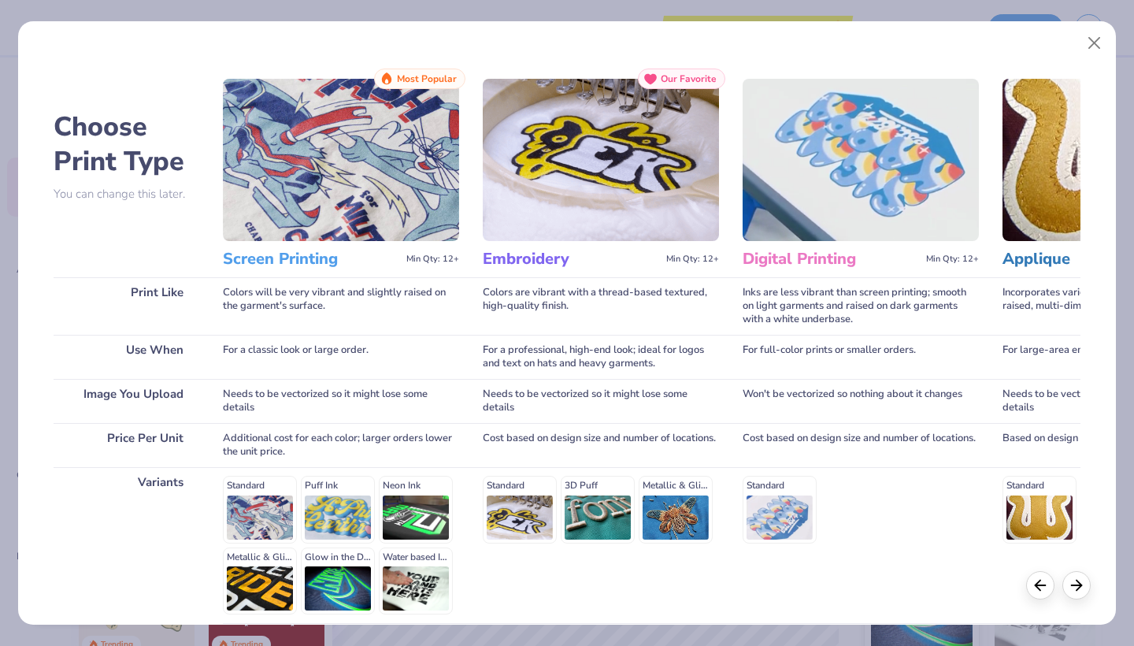
click at [564, 258] on h3 "Embroidery" at bounding box center [571, 259] width 177 height 20
